Goal: Information Seeking & Learning: Learn about a topic

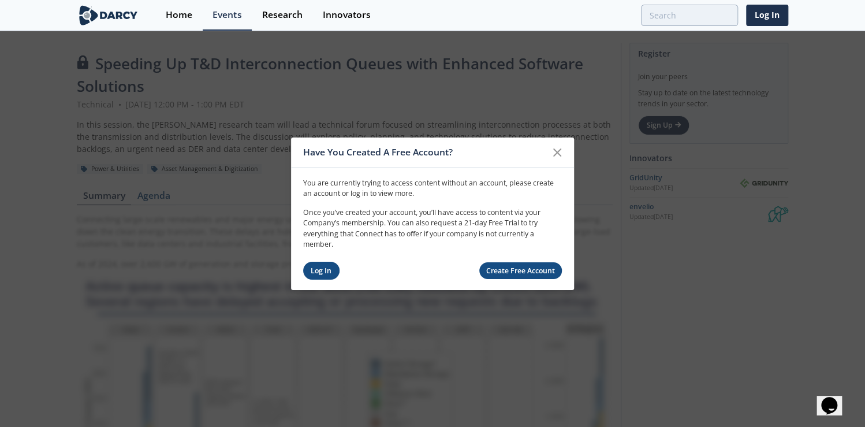
click at [312, 271] on link "Log In" at bounding box center [321, 270] width 36 height 18
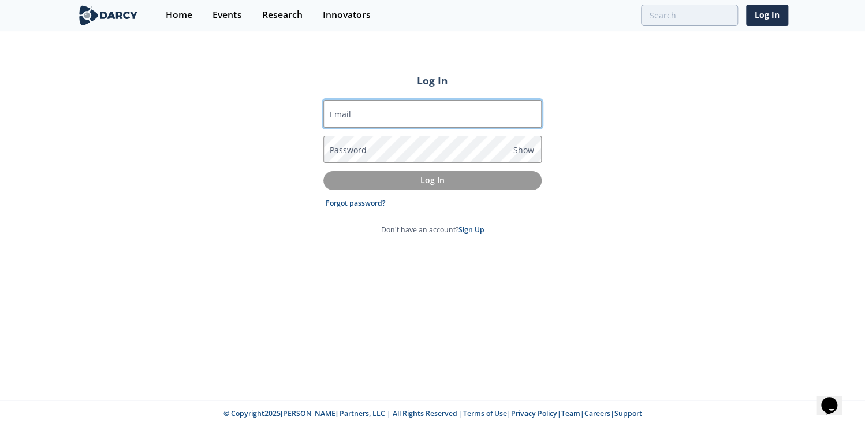
click at [393, 118] on input "Email" at bounding box center [432, 114] width 218 height 28
type input "[EMAIL_ADDRESS][DOMAIN_NAME]"
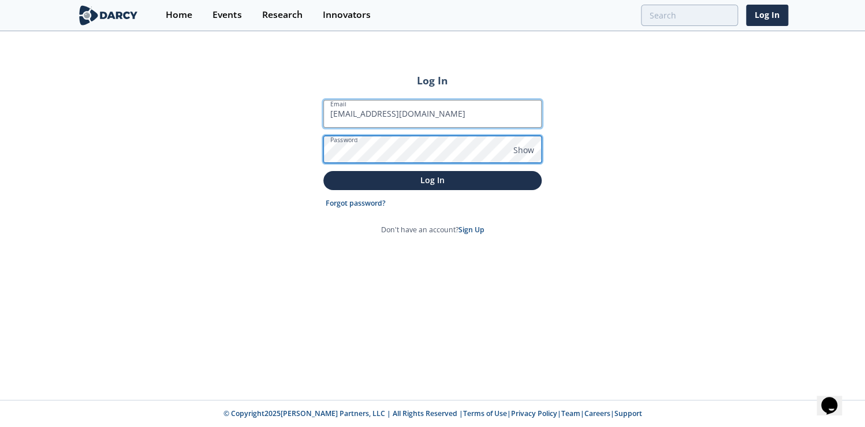
click at [323, 171] on button "Log In" at bounding box center [432, 180] width 218 height 19
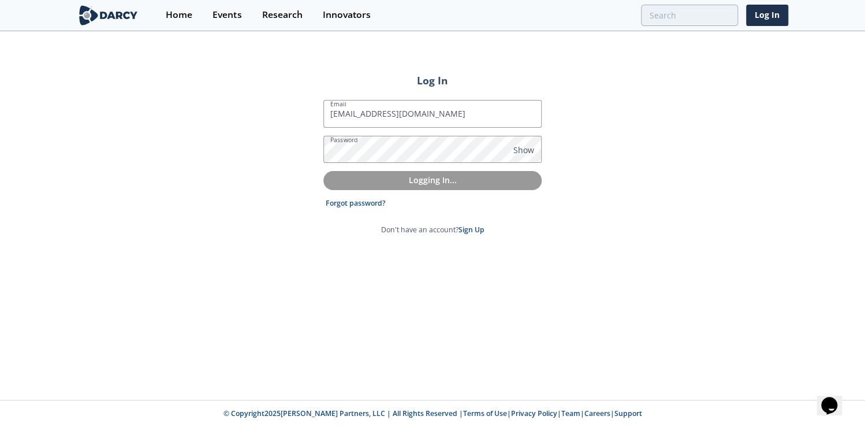
click at [647, 156] on div "Log In Email [EMAIL_ADDRESS][DOMAIN_NAME] Password Show Logging In... Forgot pa…" at bounding box center [432, 215] width 865 height 367
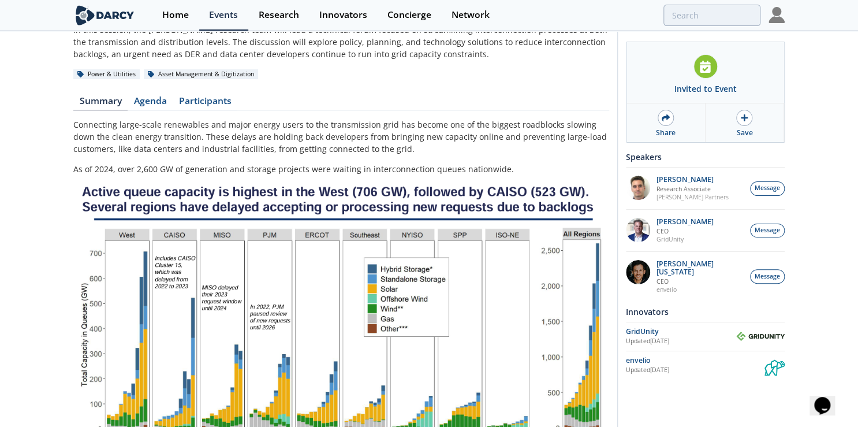
scroll to position [185, 0]
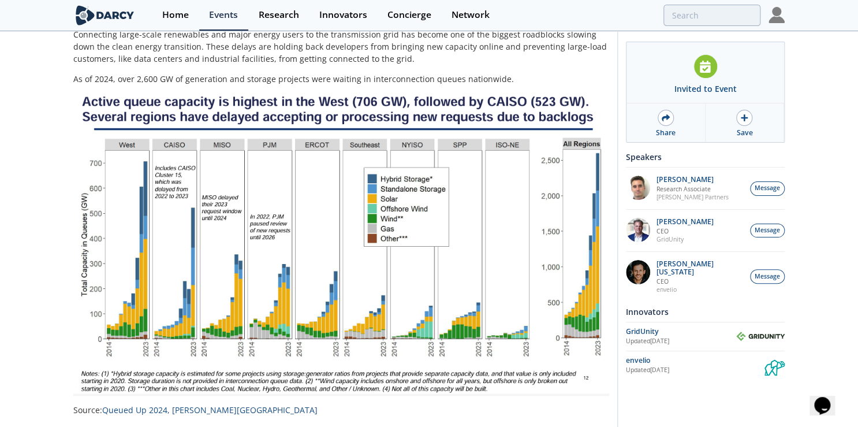
click at [212, 106] on img at bounding box center [341, 244] width 536 height 302
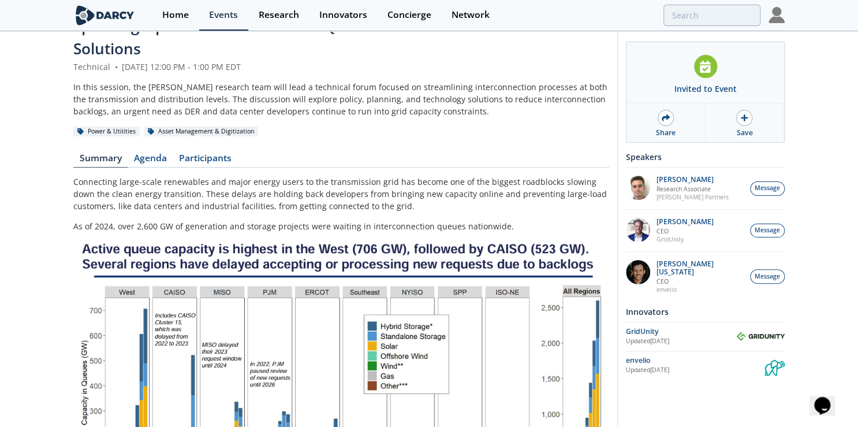
scroll to position [18, 0]
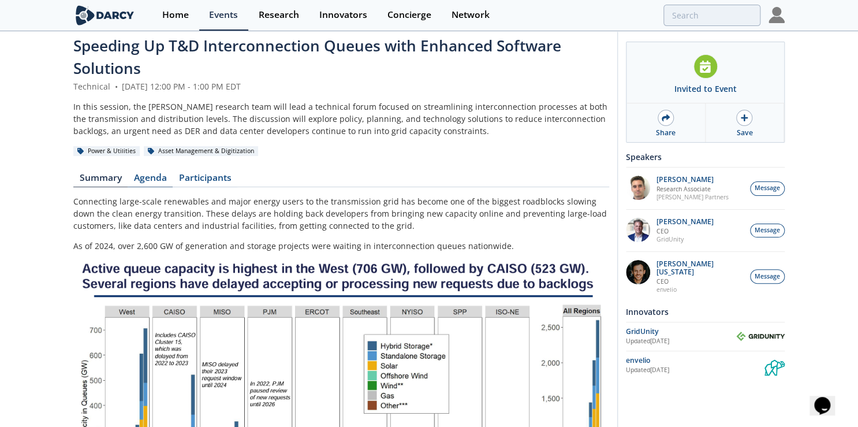
click at [170, 174] on link "Agenda" at bounding box center [150, 180] width 45 height 14
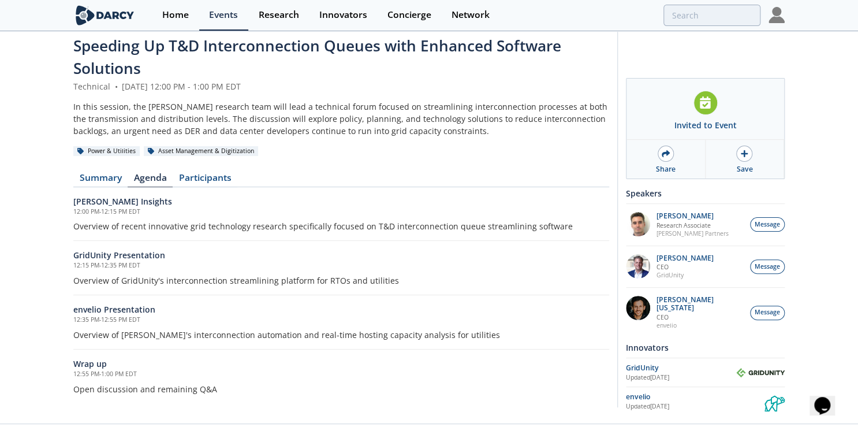
scroll to position [40, 0]
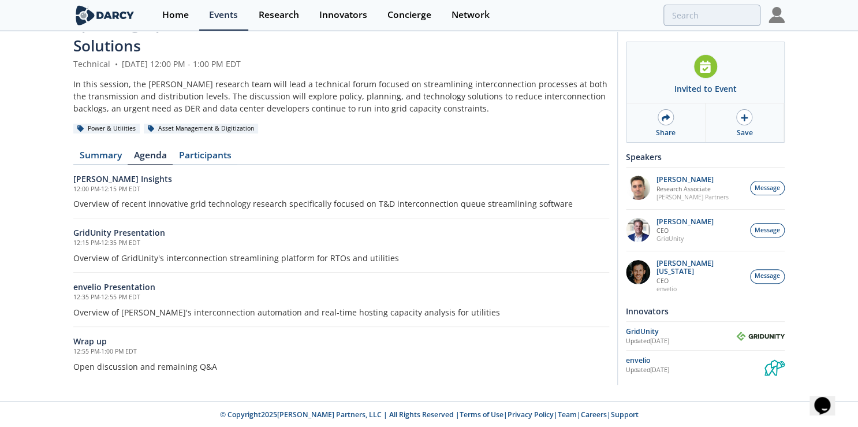
click at [122, 234] on h6 "GridUnity Presentation" at bounding box center [341, 232] width 536 height 12
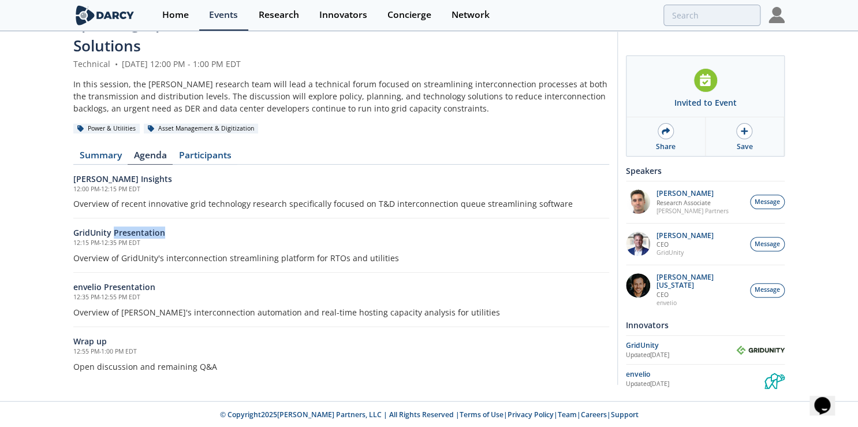
click at [122, 234] on h6 "GridUnity Presentation" at bounding box center [341, 232] width 536 height 12
drag, startPoint x: 122, startPoint y: 234, endPoint x: 139, endPoint y: 258, distance: 29.0
click at [139, 258] on p "Overview of GridUnity's interconnection streamlining platform for RTOs and util…" at bounding box center [341, 258] width 536 height 12
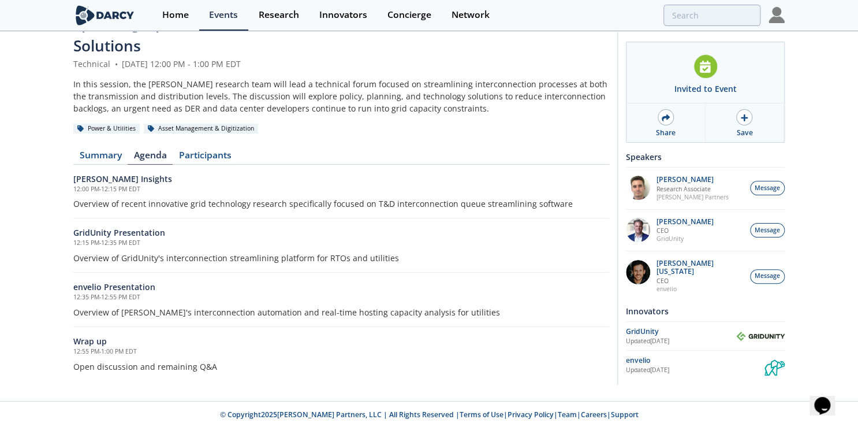
click at [128, 260] on p "Overview of GridUnity's interconnection streamlining platform for RTOs and util…" at bounding box center [341, 258] width 536 height 12
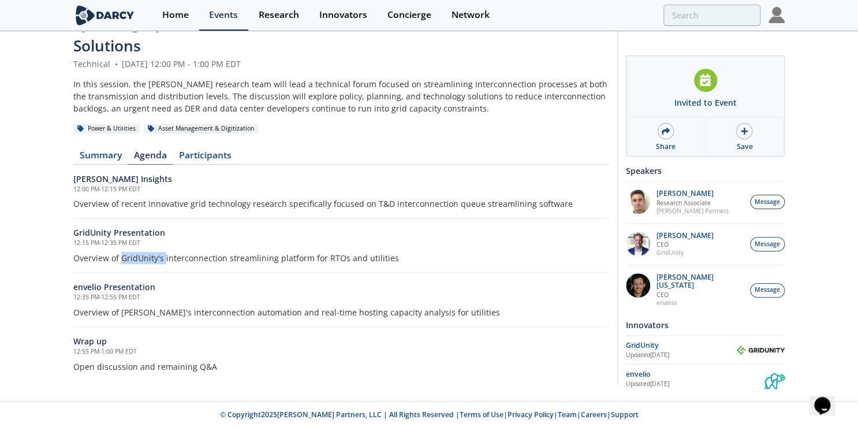
click at [128, 260] on p "Overview of GridUnity's interconnection streamlining platform for RTOs and util…" at bounding box center [341, 258] width 536 height 12
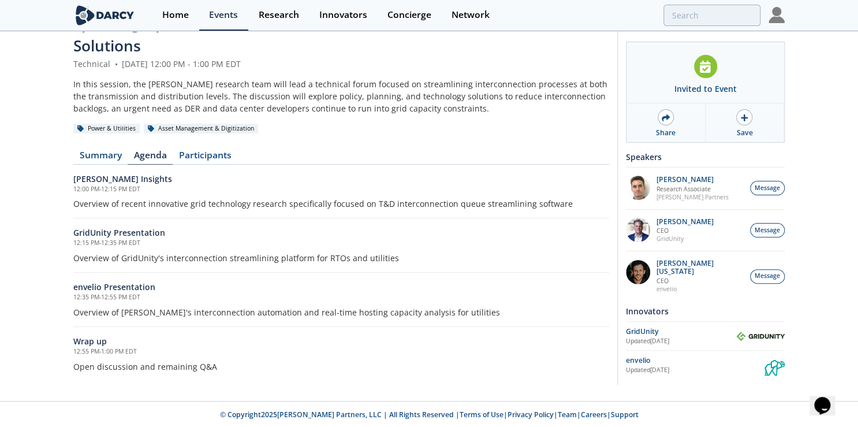
drag, startPoint x: 128, startPoint y: 260, endPoint x: 130, endPoint y: 300, distance: 39.9
click at [130, 300] on h5 "12:35 PM - 12:55 PM EDT" at bounding box center [341, 297] width 536 height 9
click at [190, 155] on link "Participants" at bounding box center [205, 158] width 65 height 14
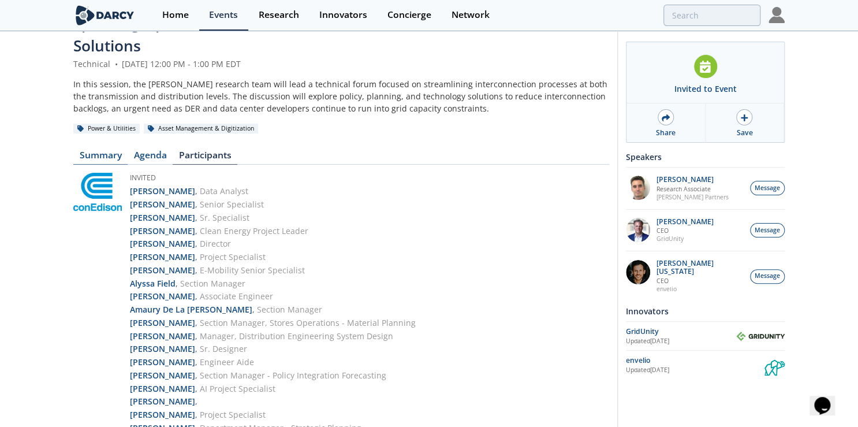
click at [119, 157] on link "Summary" at bounding box center [100, 158] width 54 height 14
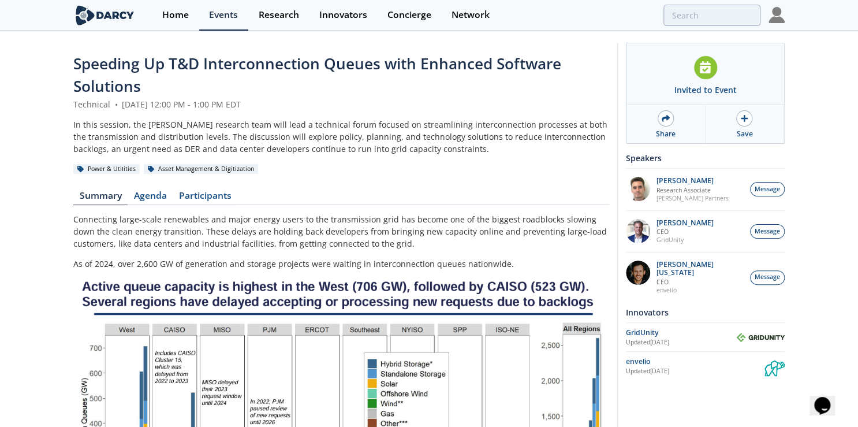
click at [208, 169] on div "Asset Management & Digitization" at bounding box center [201, 169] width 114 height 10
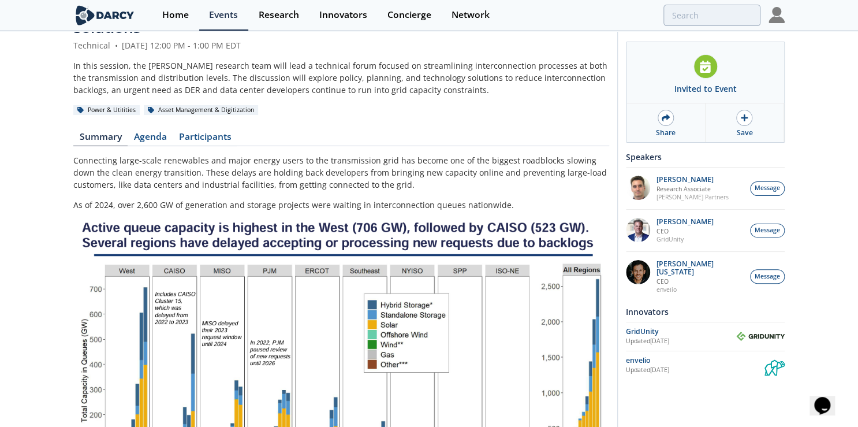
scroll to position [92, 0]
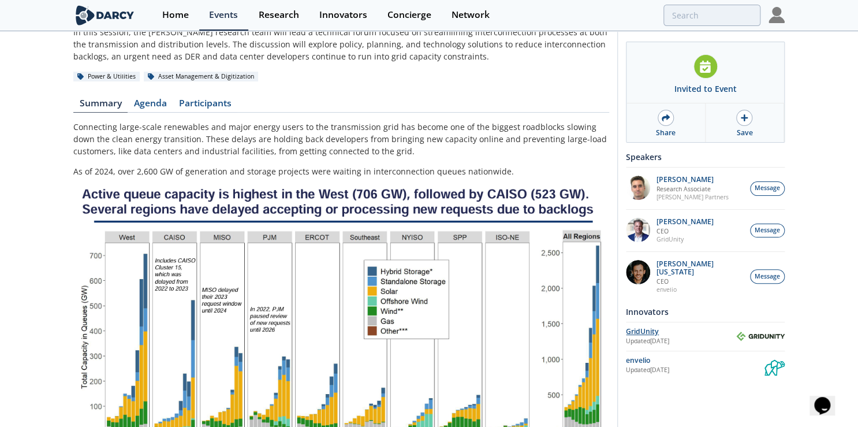
click at [651, 326] on div "GridUnity" at bounding box center [681, 331] width 110 height 10
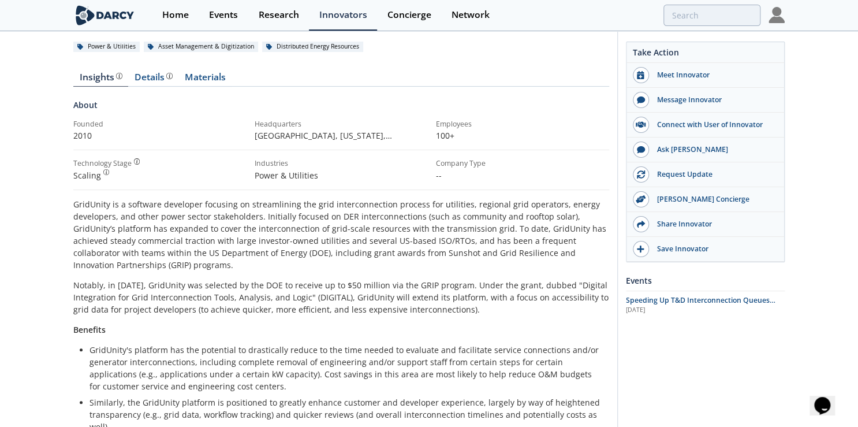
scroll to position [92, 0]
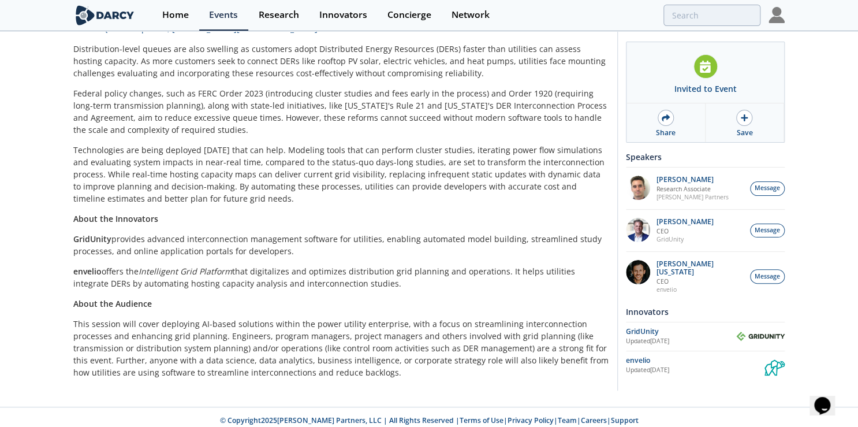
scroll to position [572, 0]
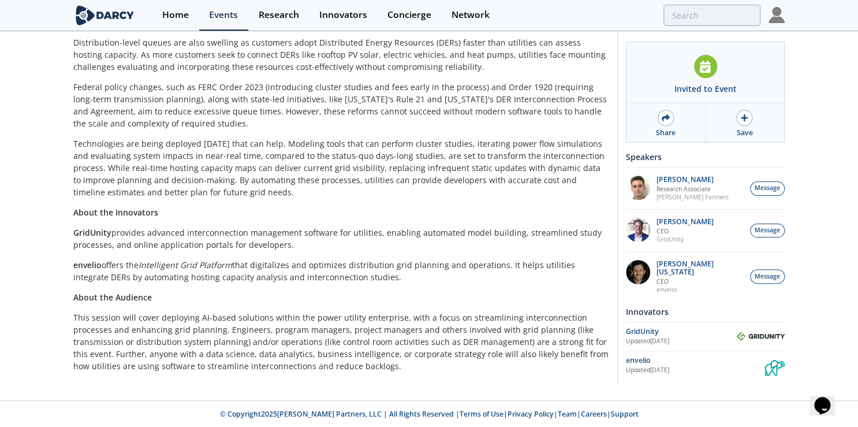
click at [123, 17] on img at bounding box center [104, 15] width 63 height 20
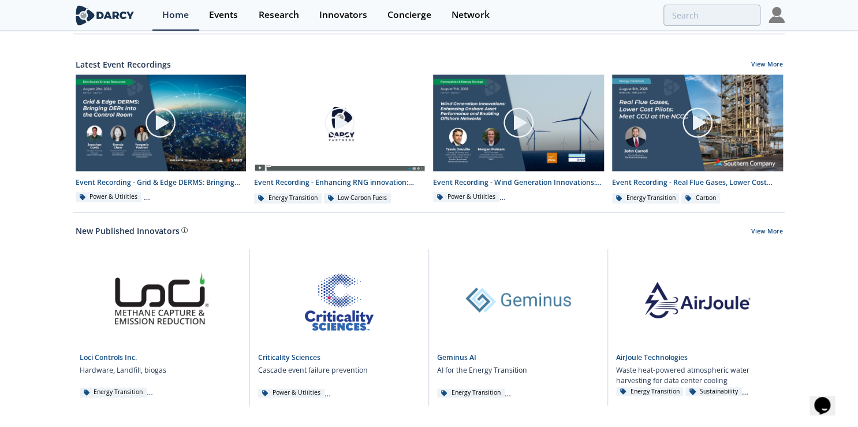
scroll to position [607, 0]
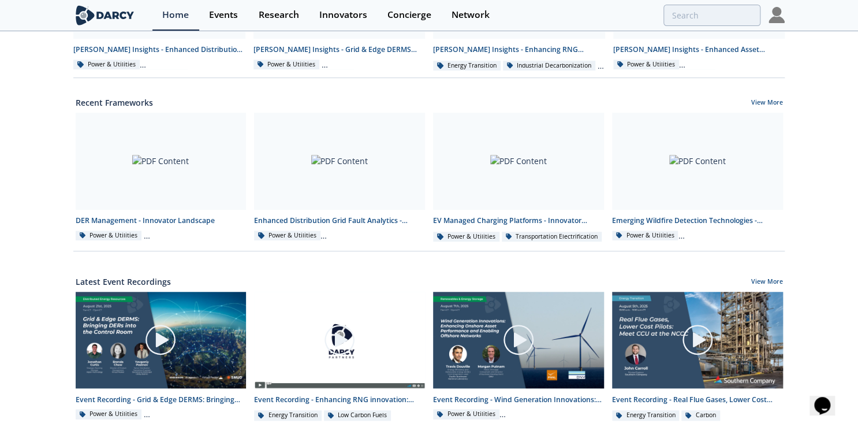
drag, startPoint x: 801, startPoint y: 324, endPoint x: 793, endPoint y: 247, distance: 77.2
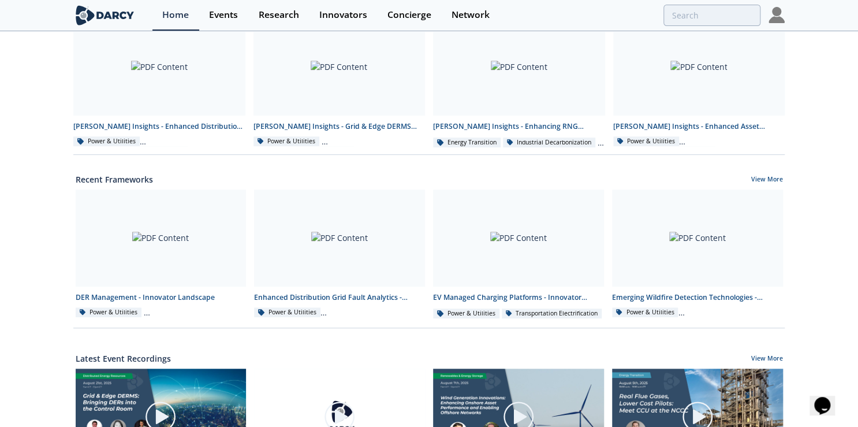
drag, startPoint x: 820, startPoint y: 286, endPoint x: 813, endPoint y: 239, distance: 47.4
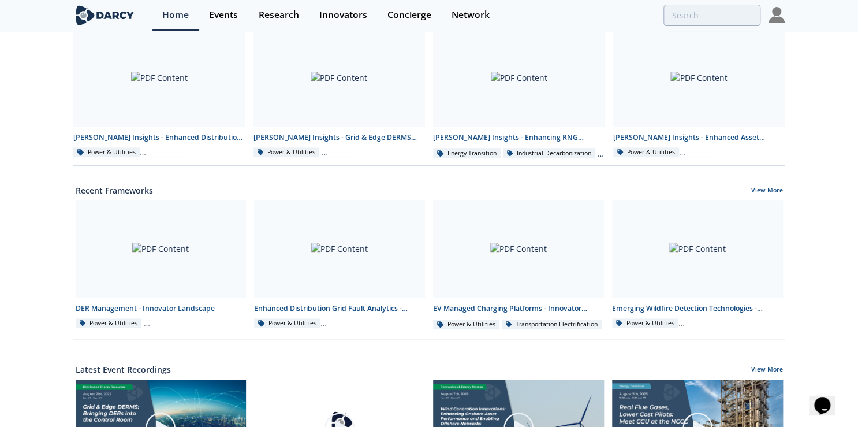
scroll to position [0, 0]
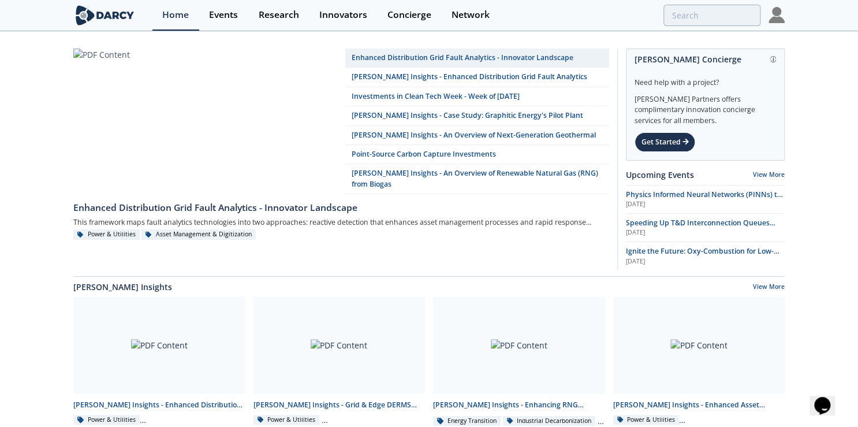
drag, startPoint x: 805, startPoint y: 366, endPoint x: 787, endPoint y: 222, distance: 145.4
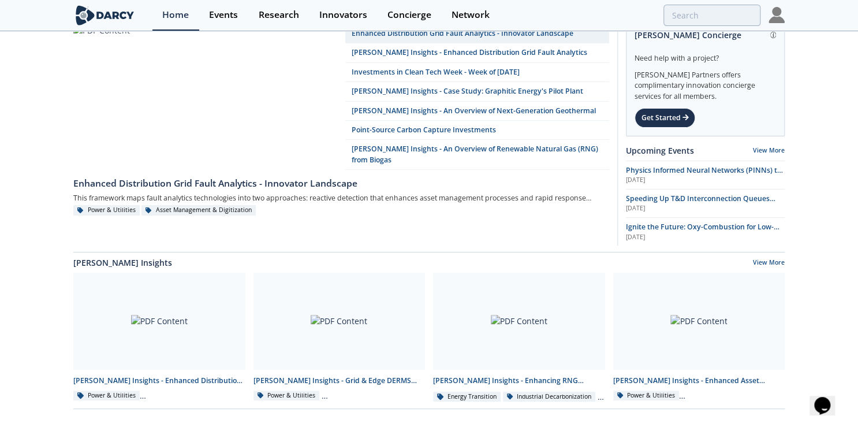
drag, startPoint x: 830, startPoint y: 138, endPoint x: 838, endPoint y: 198, distance: 60.6
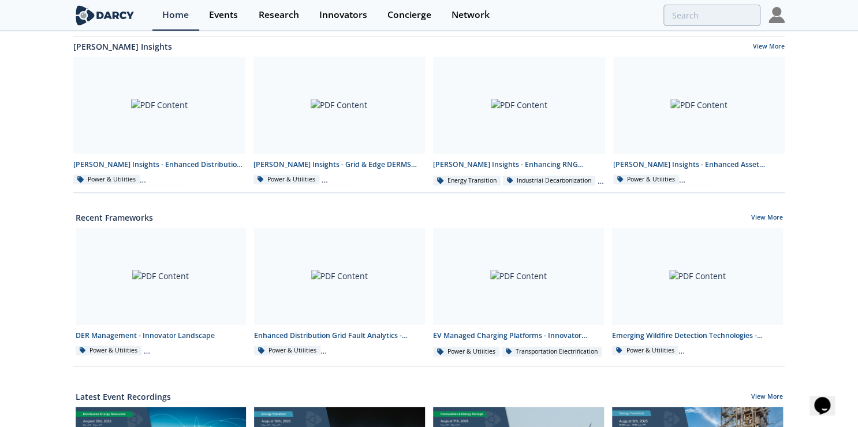
scroll to position [223, 0]
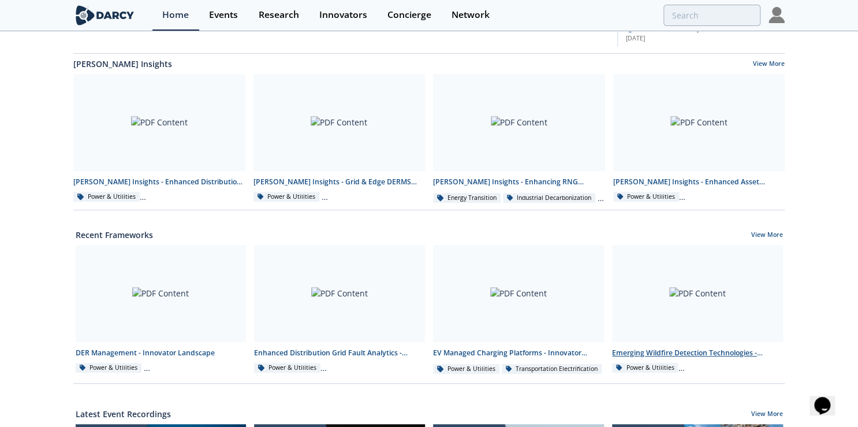
click at [733, 348] on div "Emerging Wildfire Detection Technologies - Technology Landscape" at bounding box center [697, 353] width 171 height 10
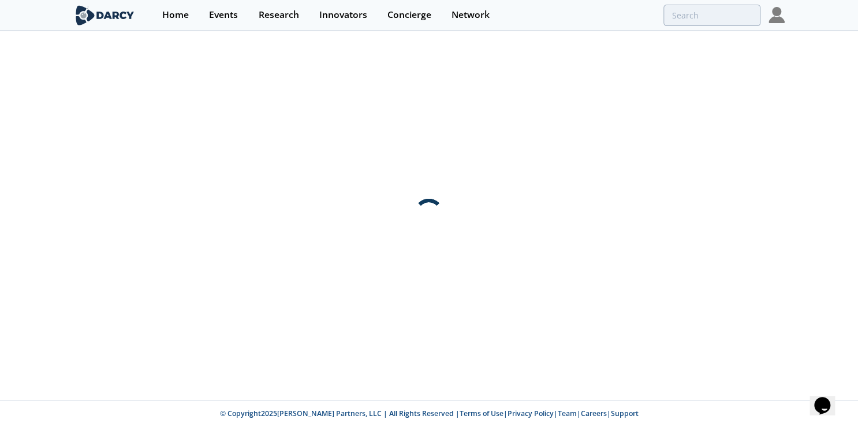
scroll to position [0, 0]
